Goal: Information Seeking & Learning: Learn about a topic

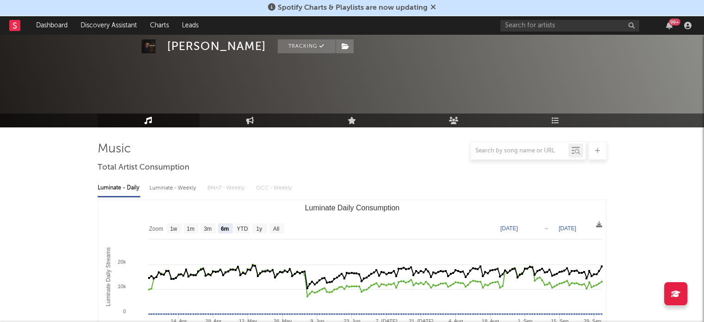
select select "6m"
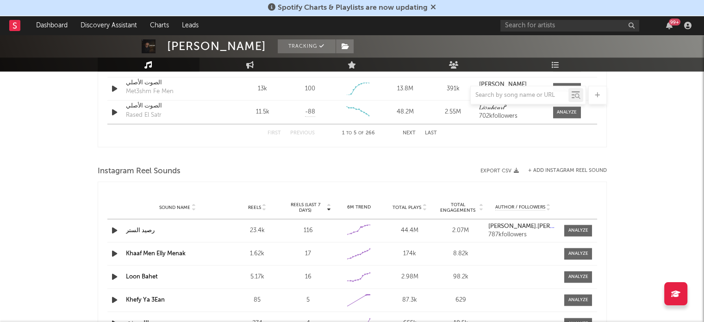
scroll to position [1249, 0]
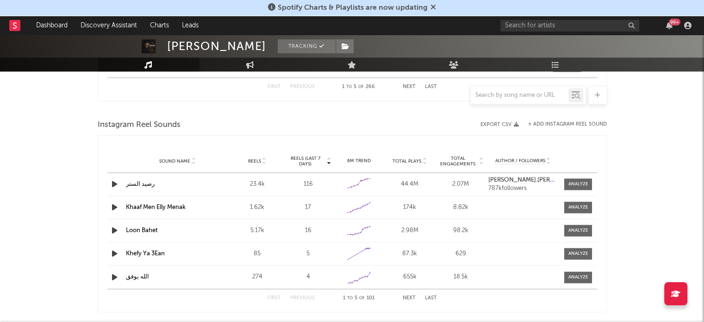
click at [248, 162] on span "Reels" at bounding box center [254, 161] width 13 height 6
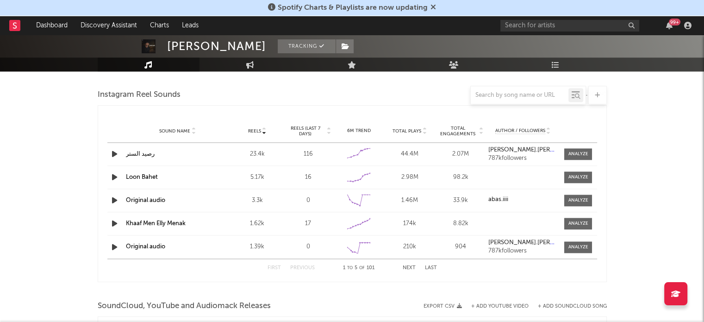
scroll to position [1296, 0]
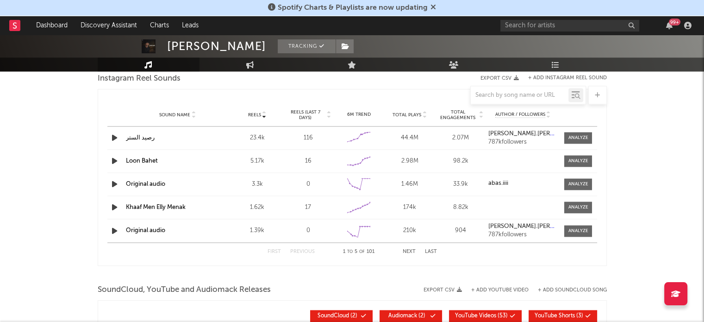
click at [299, 117] on span "Reels (last 7 days)" at bounding box center [305, 114] width 41 height 11
click at [407, 249] on button "Next" at bounding box center [409, 251] width 13 height 5
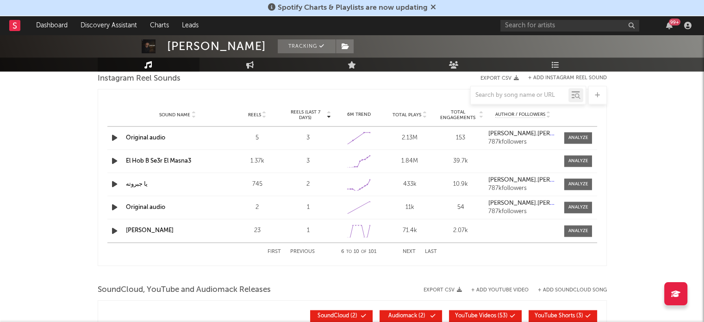
click at [407, 249] on button "Next" at bounding box center [409, 251] width 13 height 5
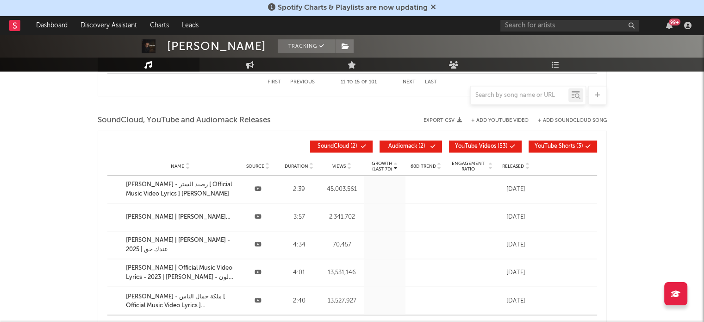
scroll to position [1481, 0]
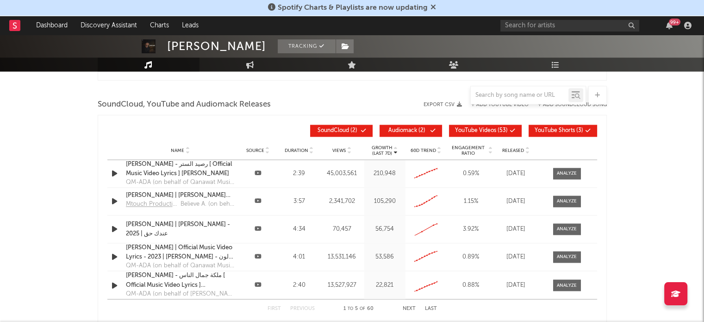
click at [517, 151] on span "Released" at bounding box center [513, 151] width 22 height 6
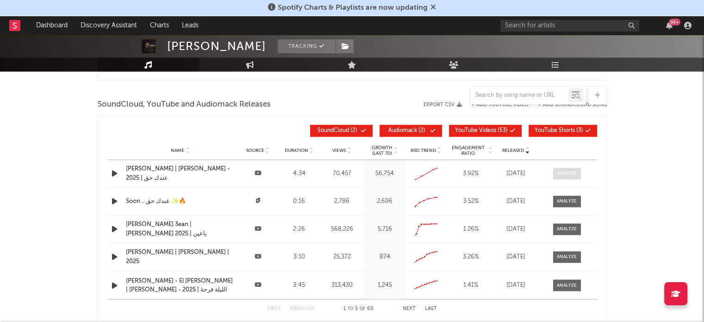
click at [576, 175] on div at bounding box center [567, 173] width 20 height 7
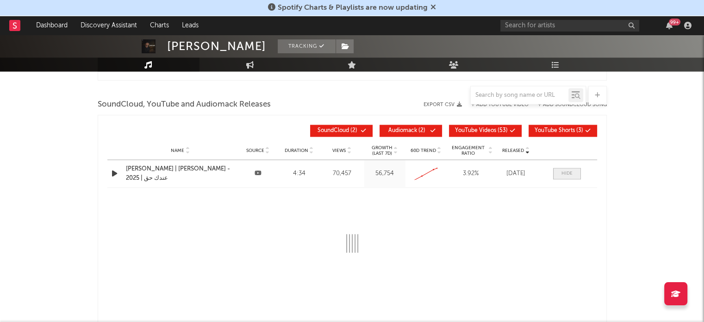
select select "All"
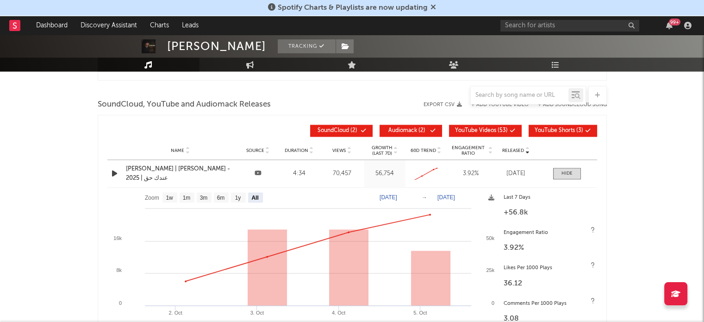
scroll to position [1527, 0]
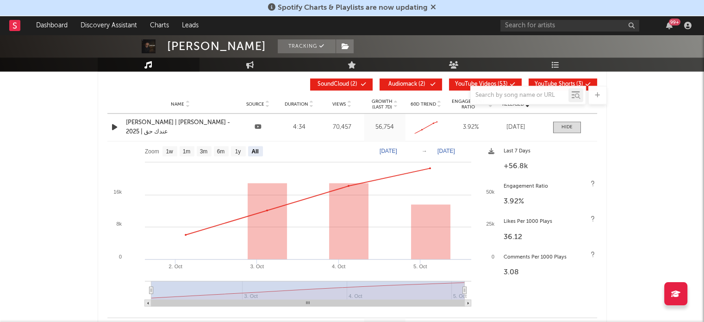
click at [670, 24] on div "99 +" at bounding box center [675, 22] width 12 height 7
click at [405, 7] on span "Spotify Charts & Playlists are now updating" at bounding box center [353, 7] width 150 height 7
click at [431, 5] on icon at bounding box center [433, 6] width 6 height 7
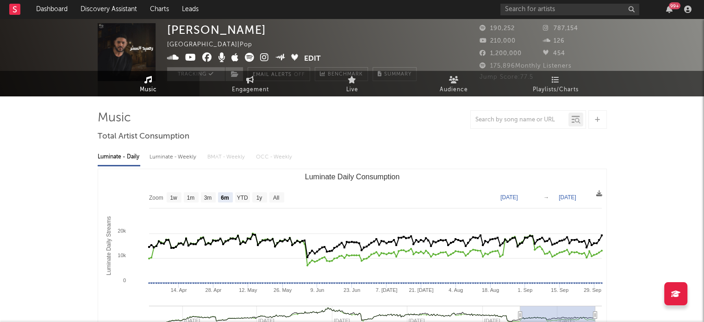
scroll to position [0, 0]
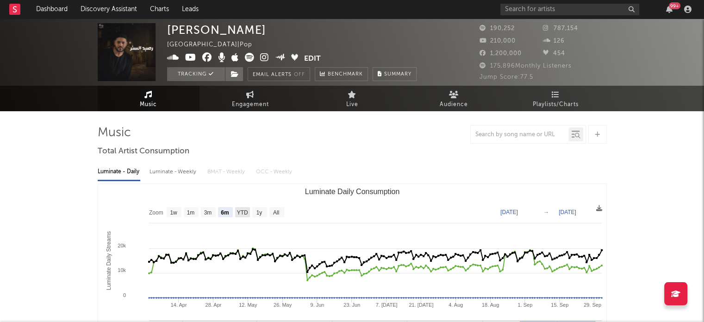
click at [238, 211] on text "YTD" at bounding box center [241, 212] width 11 height 6
select select "YTD"
type input "[DATE]"
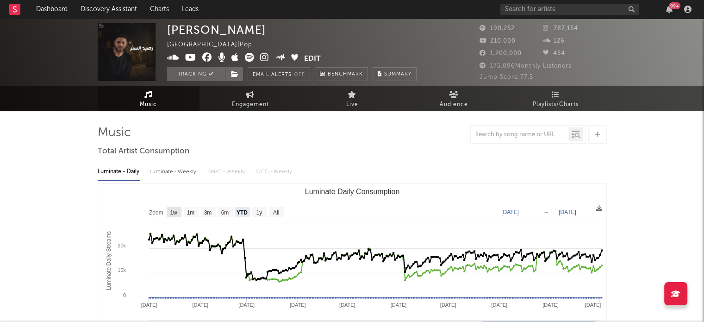
click at [174, 211] on text "1w" at bounding box center [173, 212] width 7 height 6
select select "1w"
type input "[DATE]"
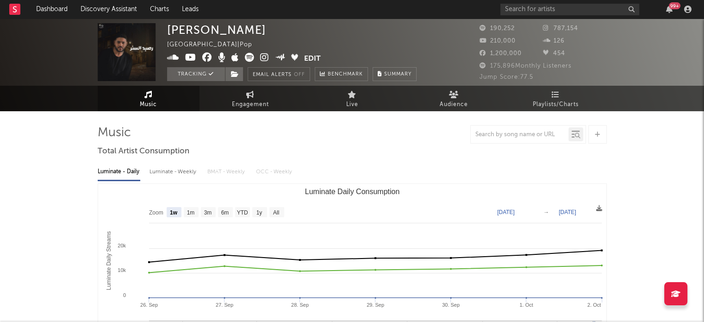
click at [174, 176] on div "Luminate - Weekly" at bounding box center [173, 172] width 49 height 16
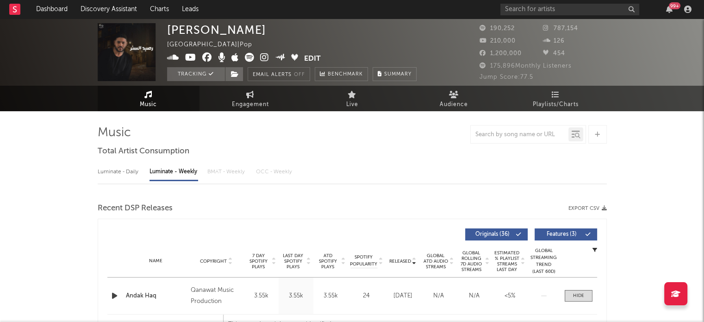
select select "6m"
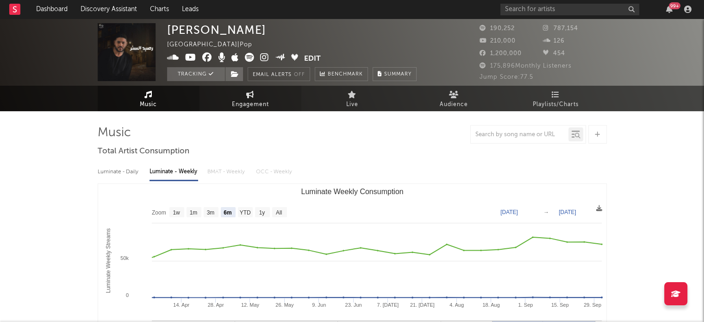
click at [244, 99] on span "Engagement" at bounding box center [250, 104] width 37 height 11
select select "1w"
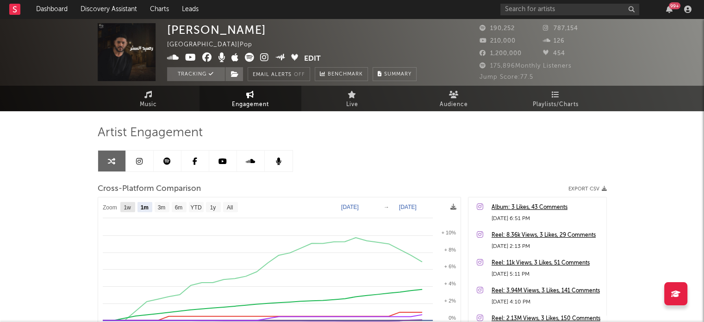
click at [131, 208] on rect at bounding box center [127, 207] width 15 height 10
select select "1w"
type input "[DATE]"
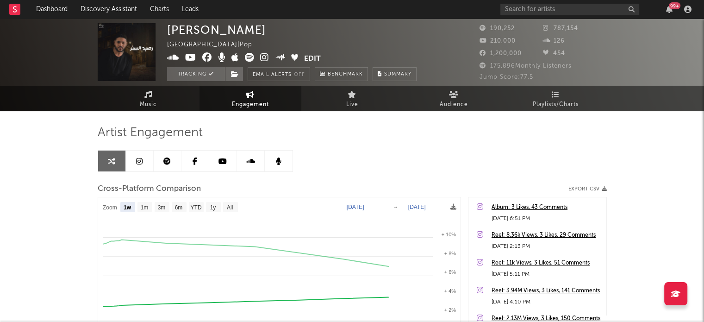
select select "1w"
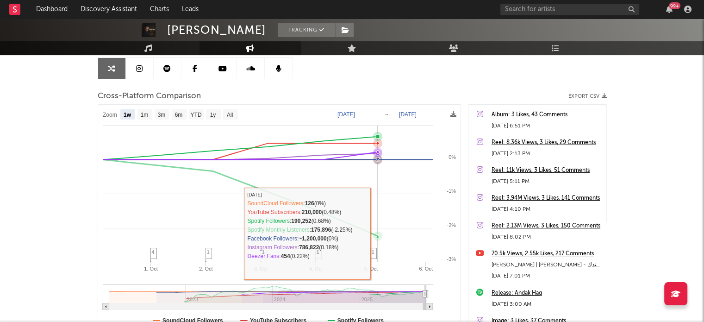
scroll to position [139, 0]
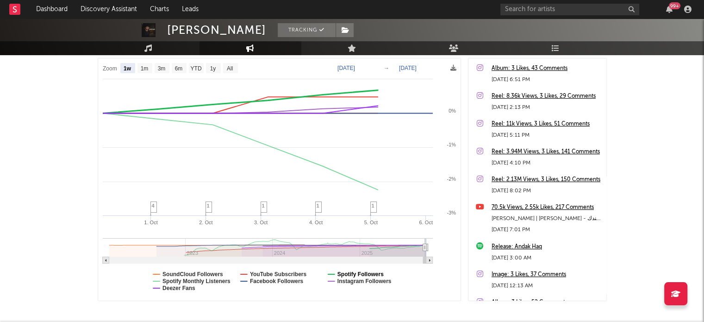
click at [333, 274] on icon at bounding box center [331, 274] width 6 height 0
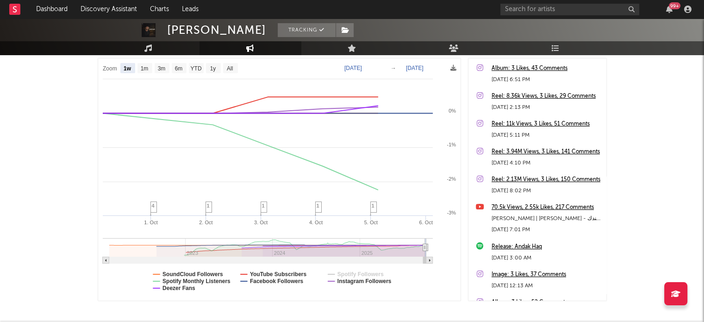
select select "1w"
click at [187, 279] on text "Spotify Monthly Listeners" at bounding box center [196, 281] width 68 height 6
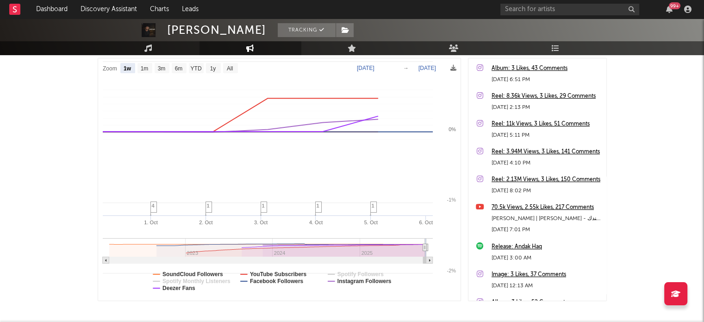
select select "1w"
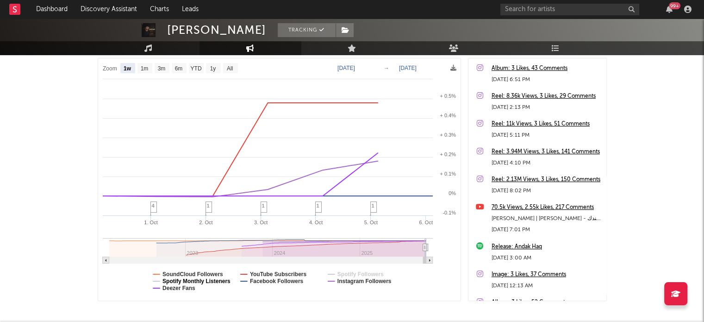
click at [187, 279] on text "Spotify Monthly Listeners" at bounding box center [196, 281] width 68 height 6
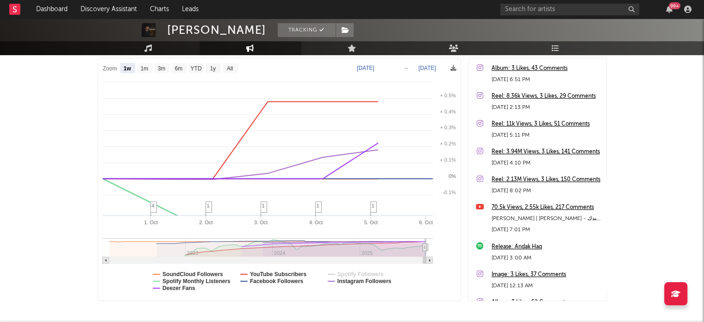
select select "1w"
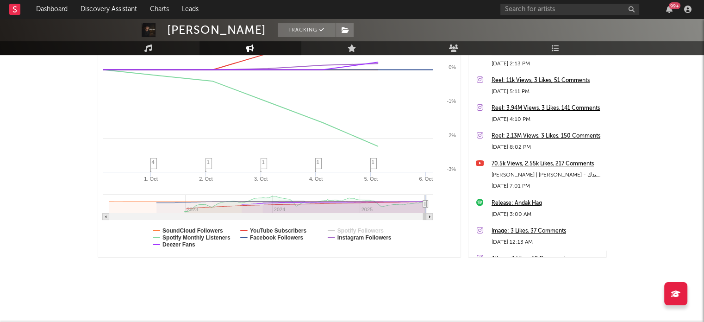
scroll to position [43, 0]
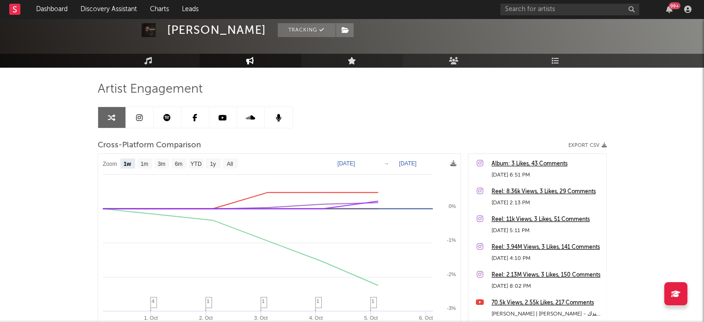
click at [343, 64] on link "Live" at bounding box center [352, 61] width 102 height 14
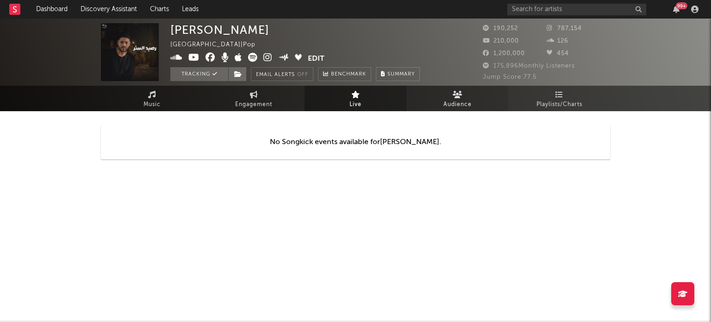
click at [453, 106] on span "Audience" at bounding box center [457, 104] width 28 height 11
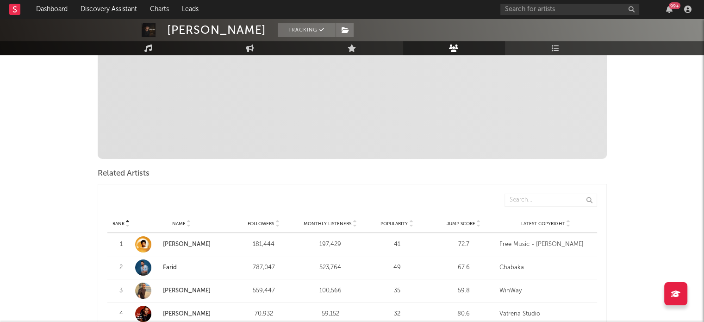
scroll to position [139, 0]
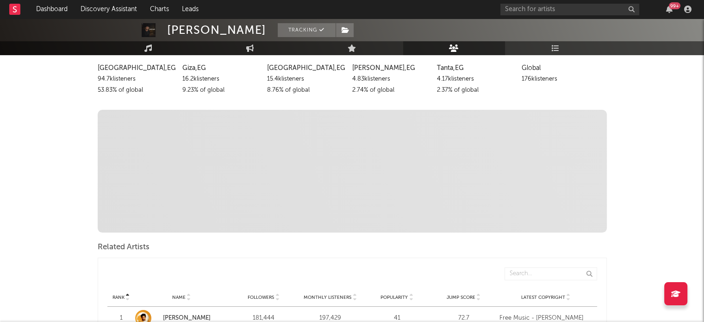
click at [453, 175] on span "Discovered On Show more Playlist Description Playlist Description Playlist Desc…" at bounding box center [352, 171] width 509 height 123
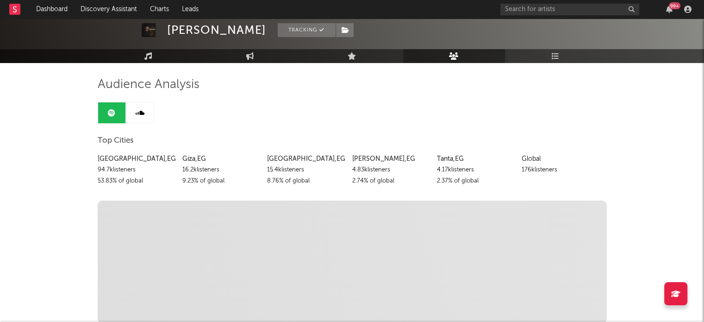
scroll to position [0, 0]
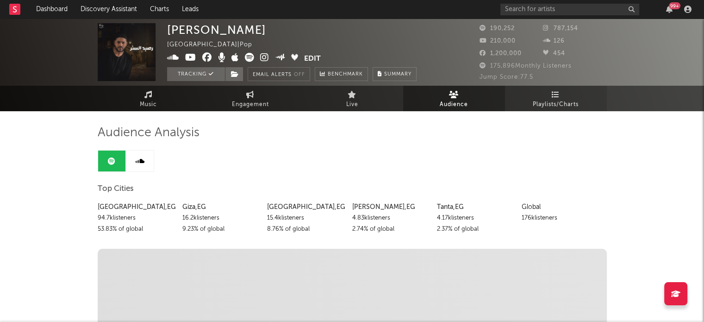
click at [556, 103] on span "Playlists/Charts" at bounding box center [556, 104] width 46 height 11
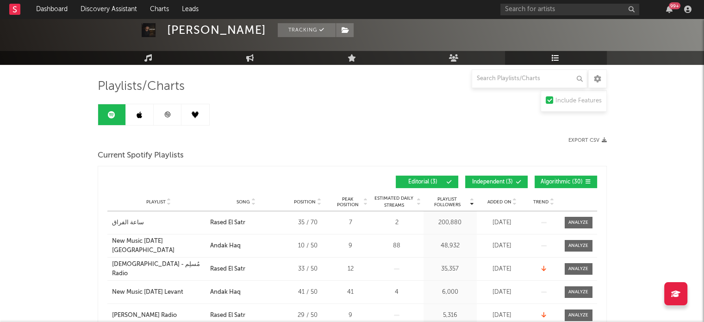
scroll to position [93, 0]
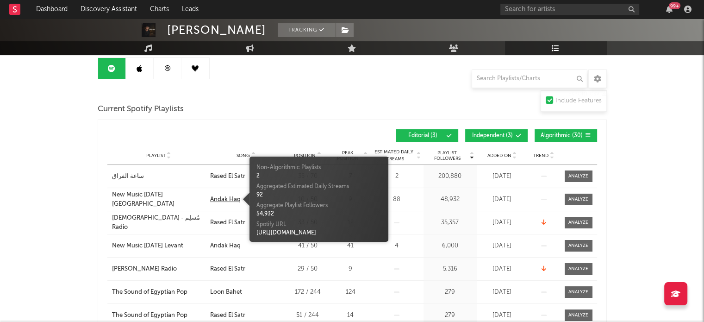
click at [225, 201] on div "Andak Haq" at bounding box center [225, 199] width 31 height 9
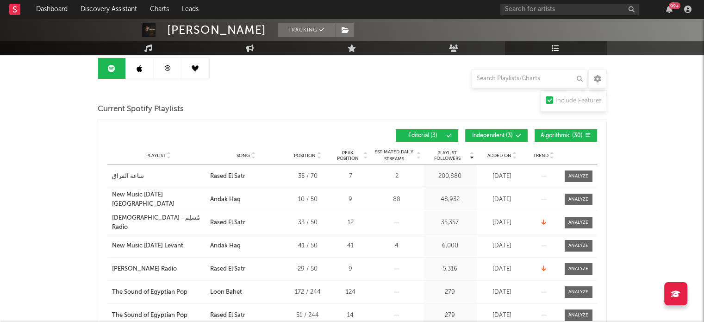
click at [254, 157] on icon at bounding box center [253, 157] width 5 height 4
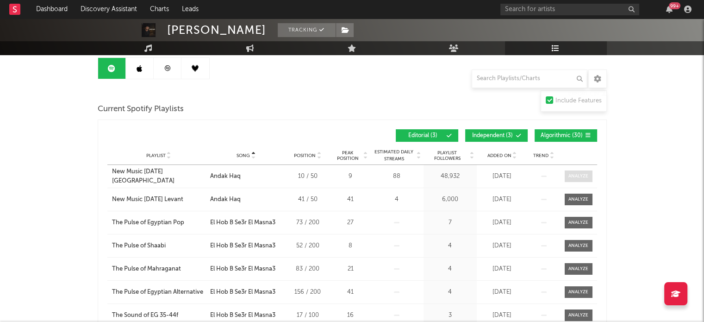
click at [581, 175] on div at bounding box center [578, 176] width 20 height 7
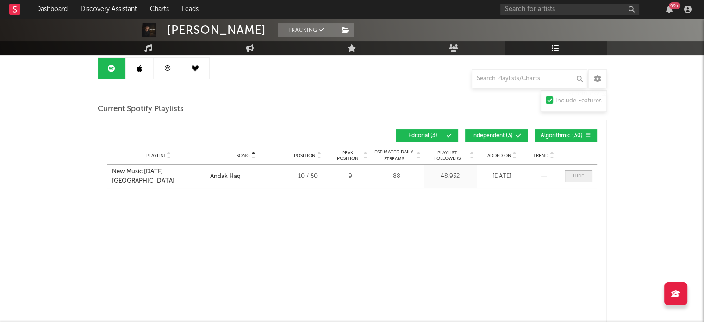
select select "1w"
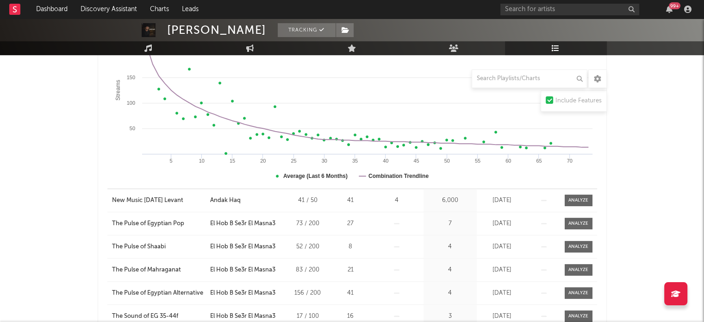
scroll to position [463, 0]
click at [331, 177] on text "Average (Last 6 Months)" at bounding box center [315, 175] width 64 height 6
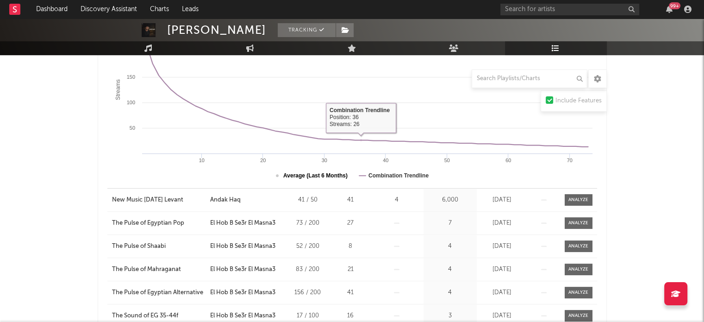
click at [326, 175] on text "Average (Last 6 Months)" at bounding box center [315, 175] width 64 height 6
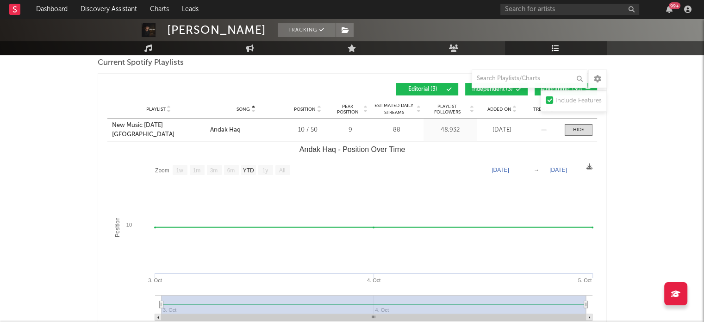
scroll to position [93, 0]
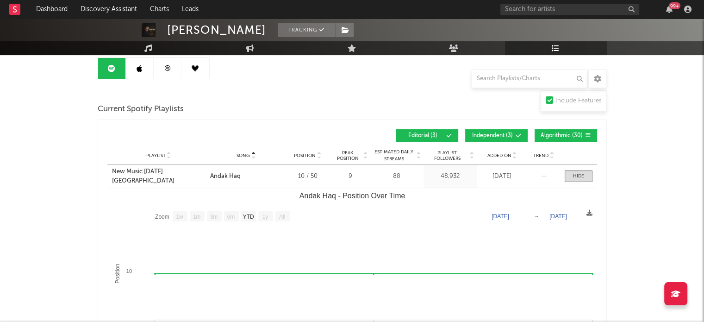
click at [180, 216] on text "1w" at bounding box center [179, 216] width 7 height 6
click at [578, 173] on div at bounding box center [578, 176] width 11 height 7
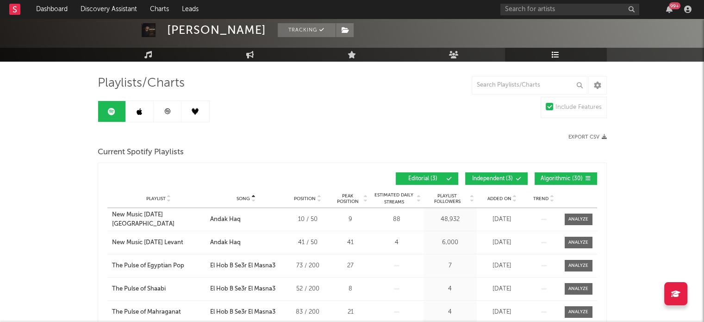
scroll to position [46, 0]
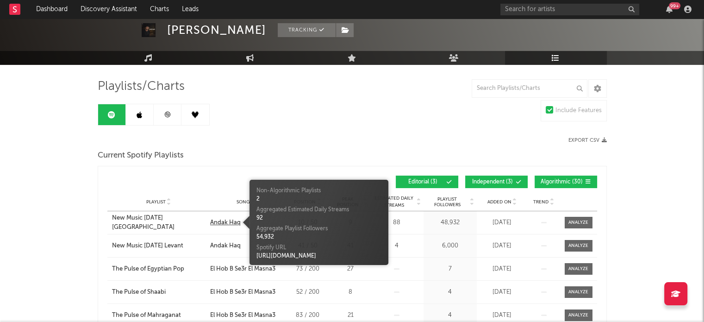
click at [229, 224] on div "Andak Haq" at bounding box center [225, 222] width 31 height 9
click at [146, 118] on link at bounding box center [140, 114] width 28 height 21
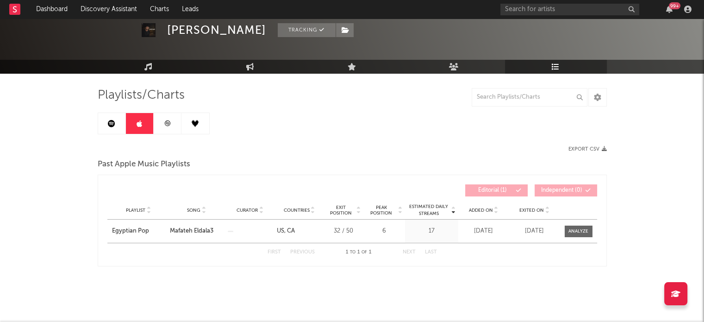
scroll to position [37, 0]
click at [205, 211] on icon at bounding box center [203, 213] width 5 height 4
click at [162, 130] on link at bounding box center [168, 123] width 28 height 21
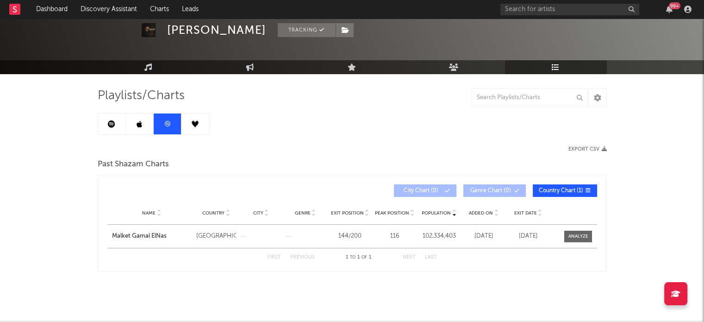
click at [186, 124] on link at bounding box center [195, 123] width 28 height 21
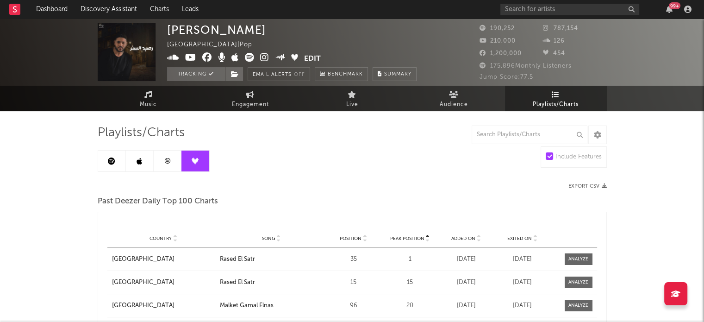
click at [117, 164] on link at bounding box center [112, 160] width 28 height 21
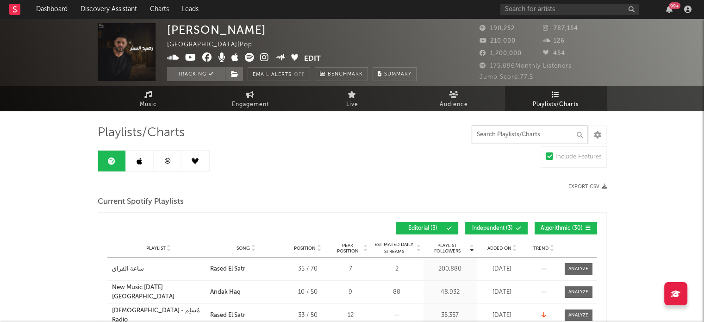
click at [500, 134] on input "text" at bounding box center [530, 134] width 116 height 19
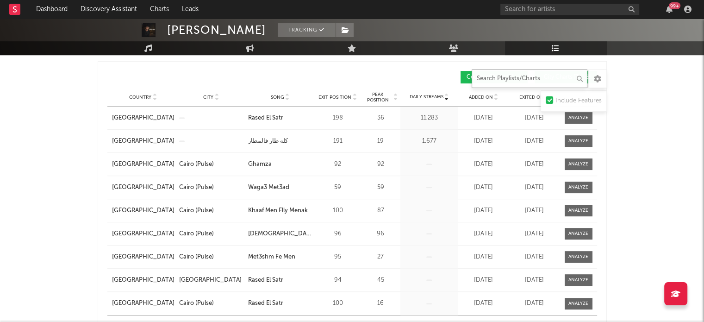
scroll to position [463, 0]
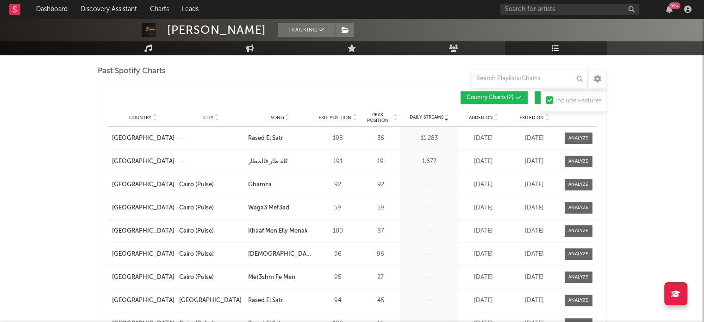
click at [288, 119] on icon at bounding box center [287, 120] width 5 height 4
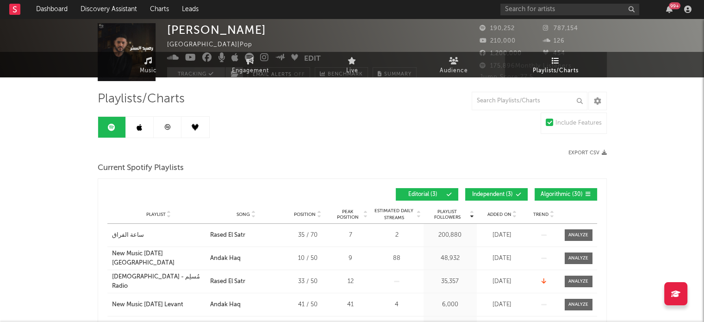
scroll to position [0, 0]
